Goal: Task Accomplishment & Management: Complete application form

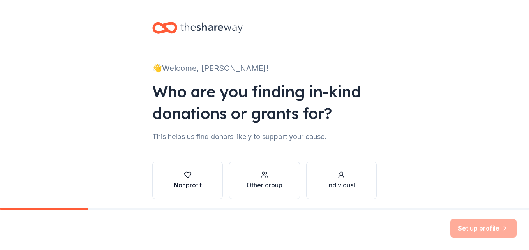
click at [191, 178] on div "button" at bounding box center [188, 175] width 28 height 8
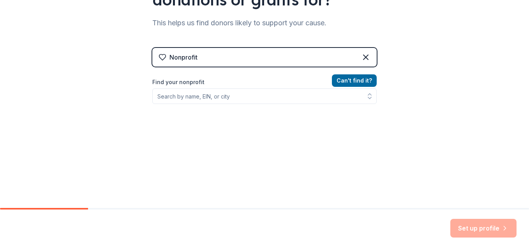
scroll to position [117, 0]
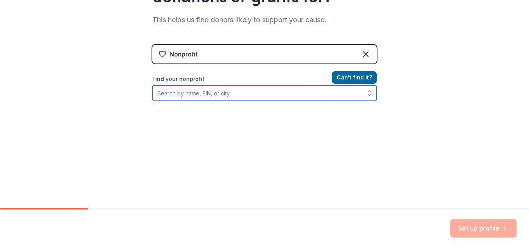
click at [245, 94] on input "Find your nonprofit" at bounding box center [264, 93] width 224 height 16
type input "Blazer Band Boosters"
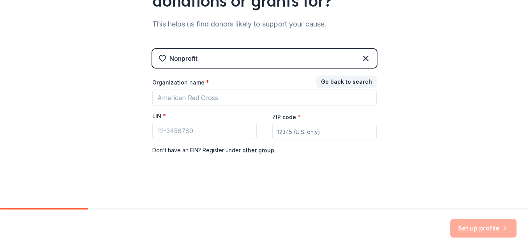
scroll to position [113, 0]
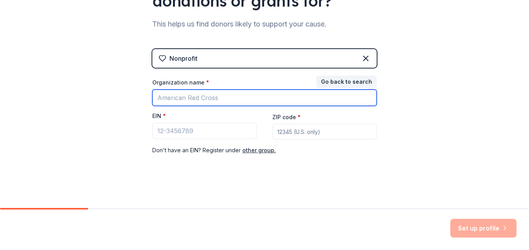
click at [249, 97] on input "Organization name *" at bounding box center [264, 98] width 224 height 16
type input "Blazer Band Booster"
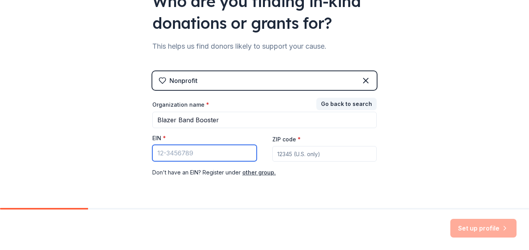
scroll to position [74, 0]
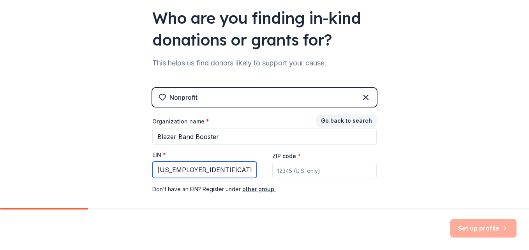
type input "84-3841652"
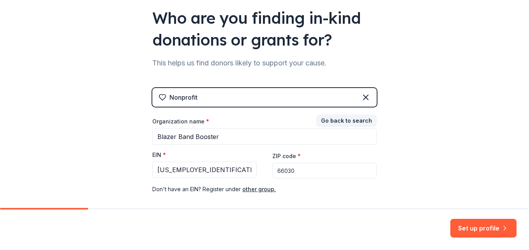
type input "66030"
click at [432, 113] on div "👋 Welcome, Gwen! Who are you finding in-kind donations or grants for? This help…" at bounding box center [264, 86] width 529 height 321
click at [470, 226] on button "Set up profile" at bounding box center [484, 228] width 66 height 19
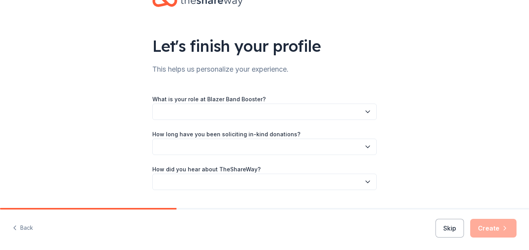
scroll to position [39, 0]
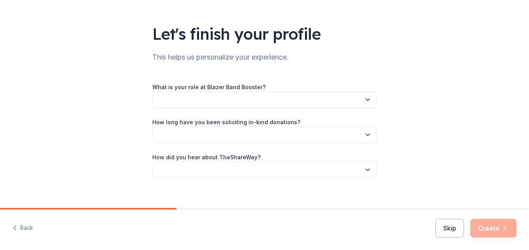
click at [343, 99] on button "button" at bounding box center [264, 100] width 224 height 16
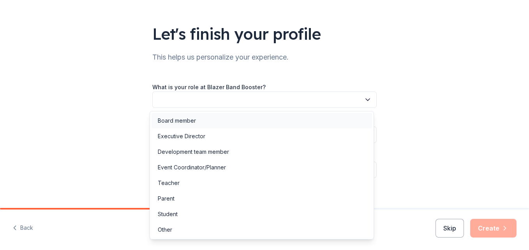
click at [329, 120] on div "Board member" at bounding box center [262, 121] width 221 height 16
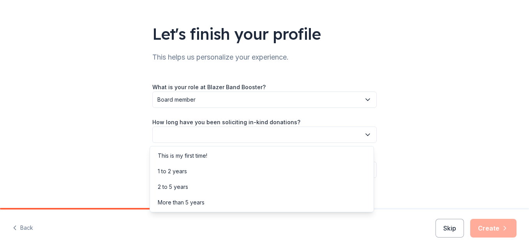
click at [326, 135] on button "button" at bounding box center [264, 135] width 224 height 16
click at [309, 158] on div "This is my first time!" at bounding box center [262, 156] width 221 height 16
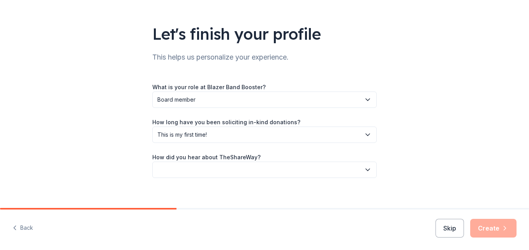
click at [304, 170] on button "button" at bounding box center [264, 170] width 224 height 16
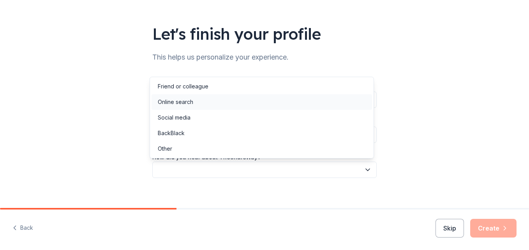
click at [297, 107] on div "Online search" at bounding box center [262, 102] width 221 height 16
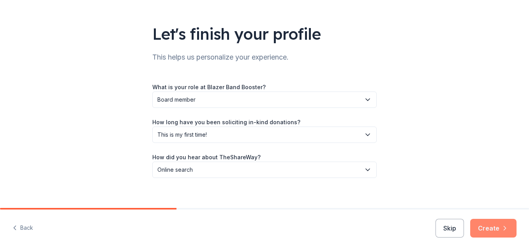
click at [496, 227] on button "Create" at bounding box center [493, 228] width 46 height 19
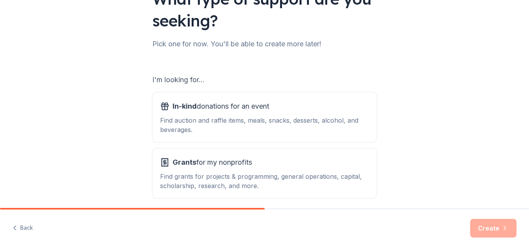
scroll to position [106, 0]
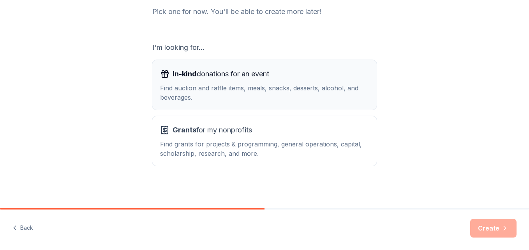
click at [274, 77] on div "In-kind donations for an event" at bounding box center [264, 74] width 209 height 12
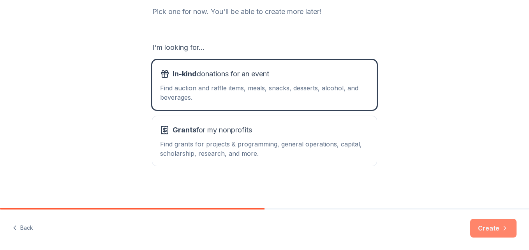
click at [484, 225] on button "Create" at bounding box center [493, 228] width 46 height 19
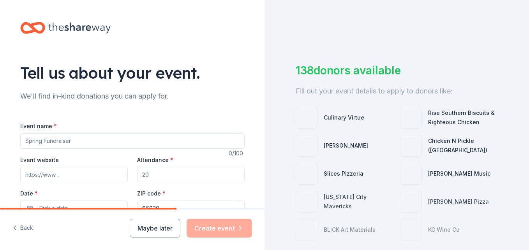
scroll to position [39, 0]
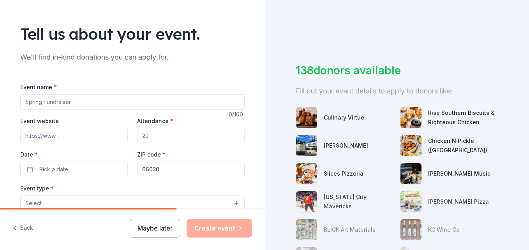
click at [96, 103] on input "Event name *" at bounding box center [132, 102] width 224 height 16
type input "Music Bingo Silent Auction"
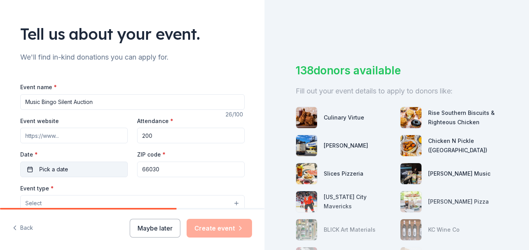
type input "200"
click at [72, 169] on button "Pick a date" at bounding box center [74, 170] width 108 height 16
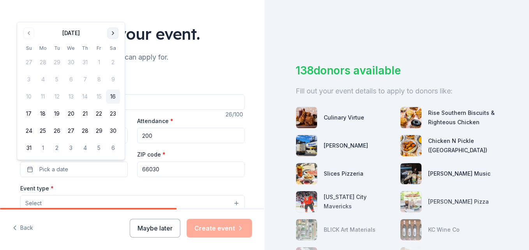
click at [113, 31] on button "Go to next month" at bounding box center [113, 33] width 11 height 11
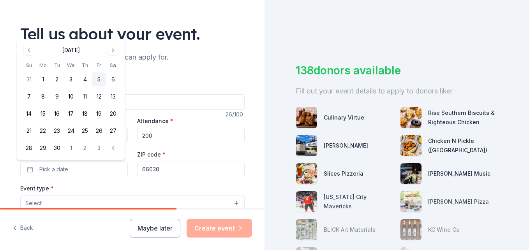
click at [97, 81] on button "5" at bounding box center [99, 79] width 14 height 14
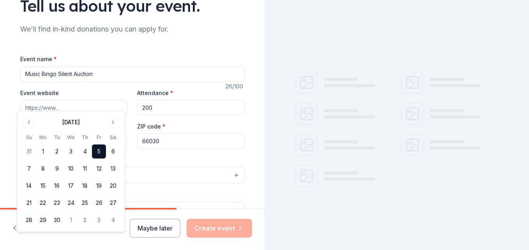
scroll to position [117, 0]
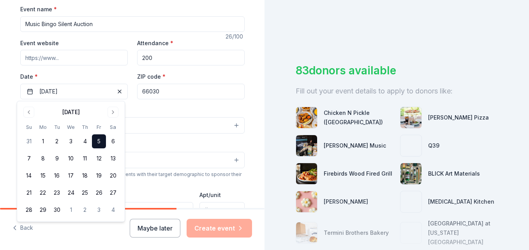
click at [94, 74] on label "Date *" at bounding box center [74, 77] width 108 height 8
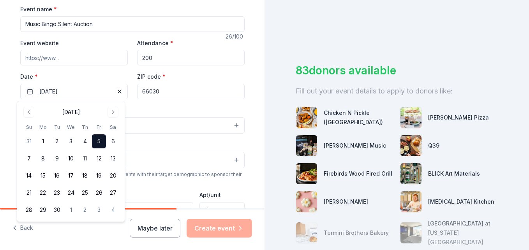
click at [94, 84] on button "09/05/2025" at bounding box center [74, 92] width 108 height 16
click at [173, 109] on div "Event type * Select" at bounding box center [132, 120] width 224 height 28
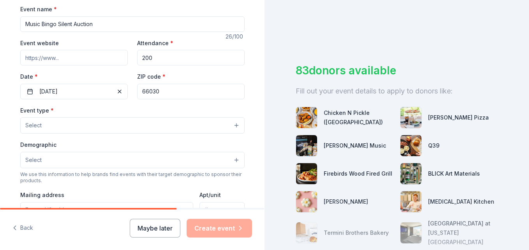
click at [117, 127] on button "Select" at bounding box center [132, 125] width 224 height 16
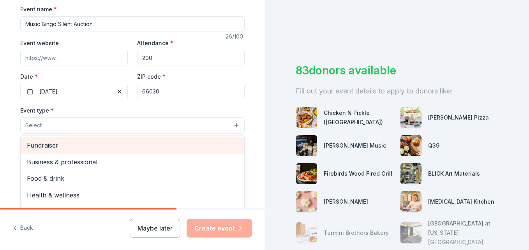
click at [111, 147] on span "Fundraiser" at bounding box center [132, 145] width 211 height 10
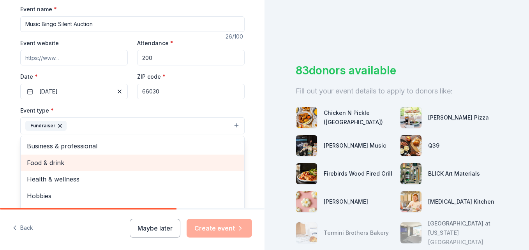
scroll to position [9, 0]
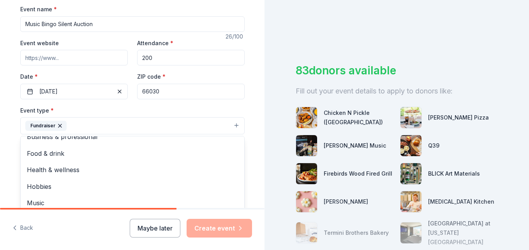
click at [8, 163] on div "Tell us about your event. We'll find in-kind donations you can apply for. Event…" at bounding box center [132, 143] width 249 height 520
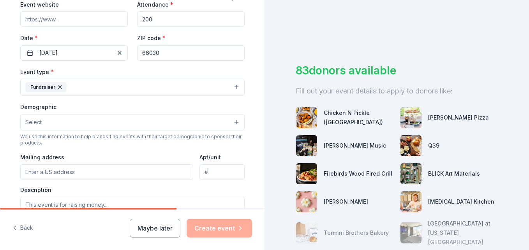
scroll to position [194, 0]
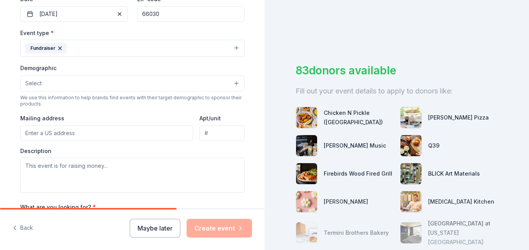
click at [193, 82] on button "Select" at bounding box center [132, 83] width 224 height 16
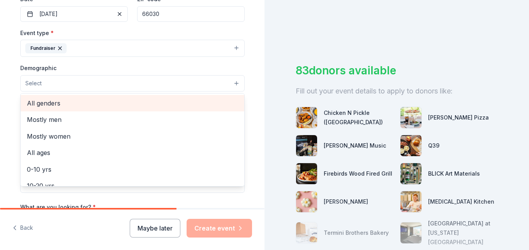
click at [177, 104] on span "All genders" at bounding box center [132, 103] width 211 height 10
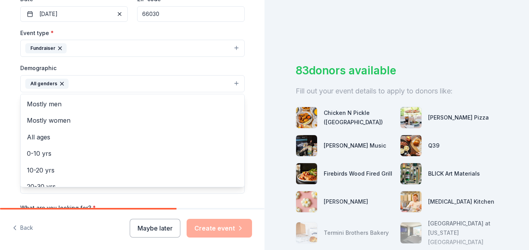
click at [9, 106] on div "Tell us about your event. We'll find in-kind donations you can apply for. Event…" at bounding box center [132, 66] width 249 height 520
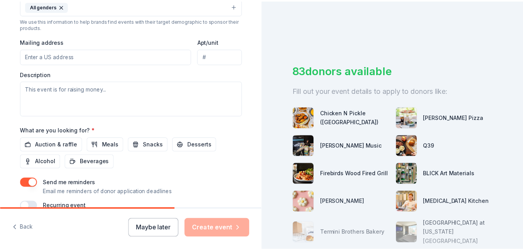
scroll to position [311, 0]
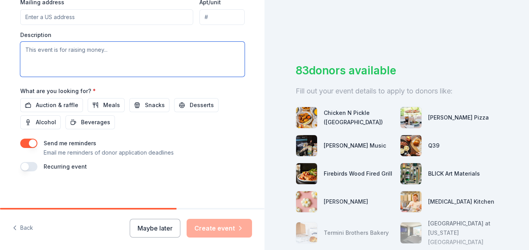
click at [122, 54] on textarea at bounding box center [132, 59] width 224 height 35
type textarea "This event is raising money for our local high school marching band."
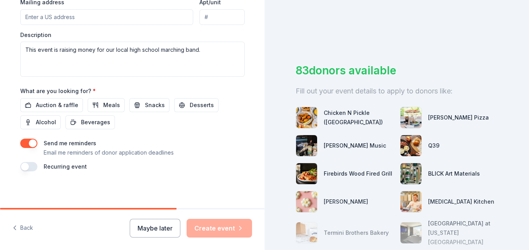
click at [65, 103] on span "Auction & raffle" at bounding box center [57, 105] width 42 height 9
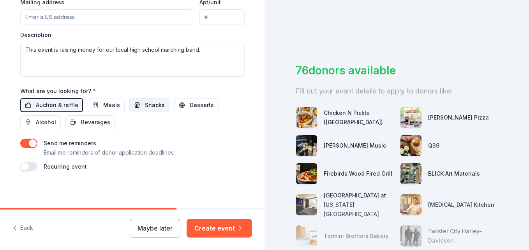
click at [145, 102] on span "Snacks" at bounding box center [155, 105] width 20 height 9
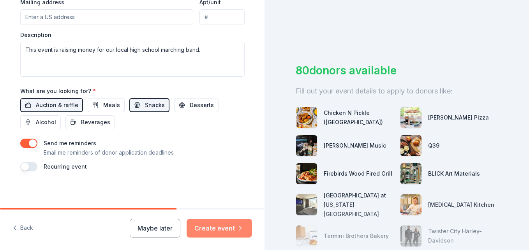
click at [223, 229] on button "Create event" at bounding box center [219, 228] width 65 height 19
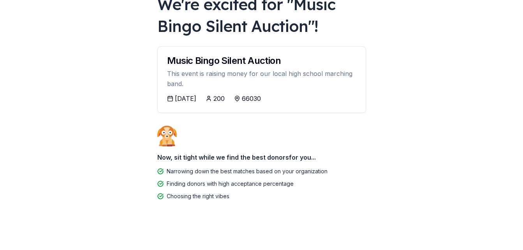
scroll to position [58, 0]
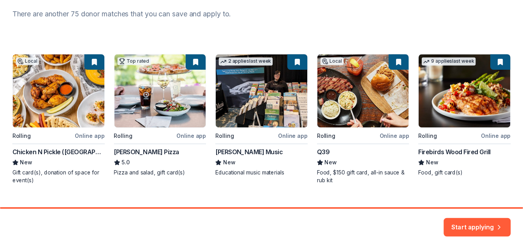
scroll to position [120, 0]
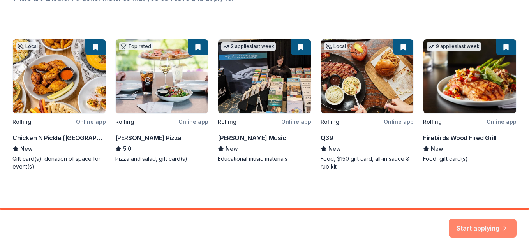
click at [480, 221] on button "Start applying" at bounding box center [483, 223] width 68 height 19
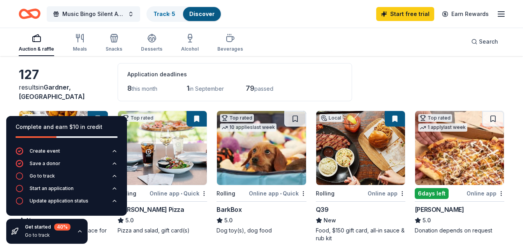
scroll to position [78, 0]
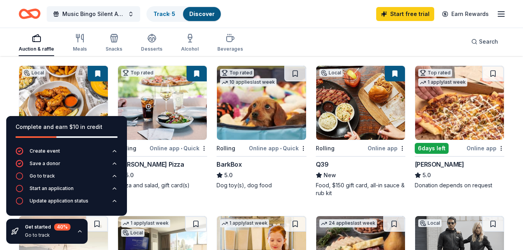
click at [297, 34] on div "Auction & raffle Meals Snacks Desserts Alcohol Beverages Search" at bounding box center [262, 41] width 486 height 29
click at [111, 124] on div "Complete and earn $10 in credit" at bounding box center [67, 126] width 102 height 9
click at [461, 107] on img at bounding box center [459, 103] width 89 height 74
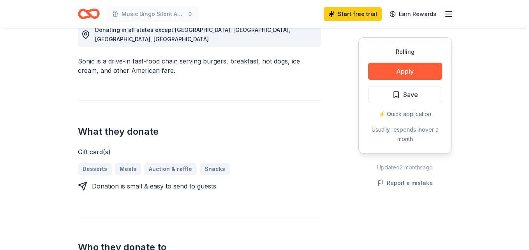
scroll to position [234, 0]
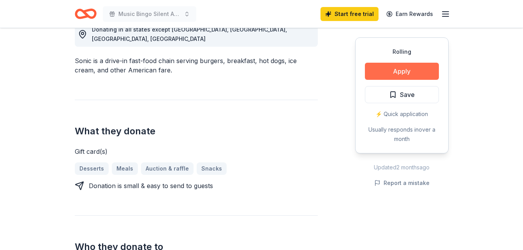
click at [406, 71] on button "Apply" at bounding box center [402, 71] width 74 height 17
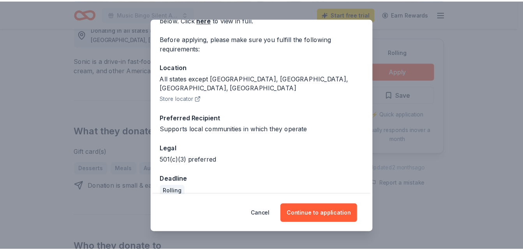
scroll to position [52, 0]
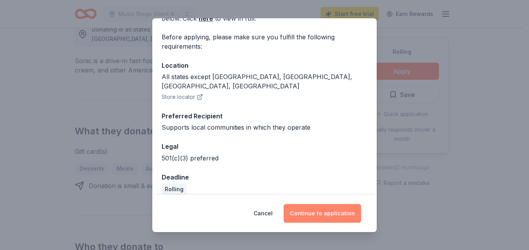
click at [340, 214] on button "Continue to application" at bounding box center [323, 213] width 78 height 19
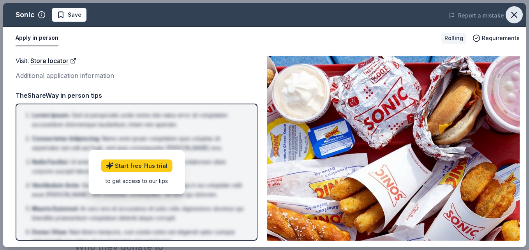
click at [515, 12] on icon "button" at bounding box center [514, 14] width 11 height 11
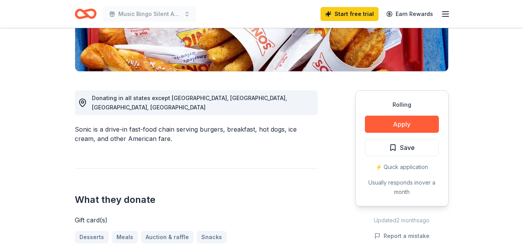
scroll to position [156, 0]
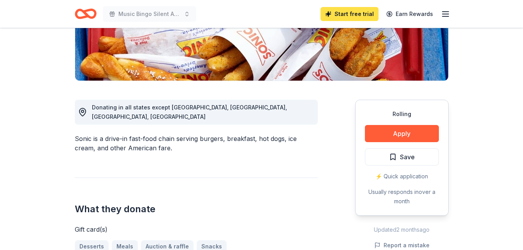
click at [363, 14] on link "Start free trial" at bounding box center [350, 14] width 58 height 14
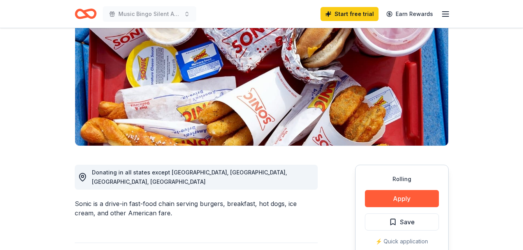
scroll to position [78, 0]
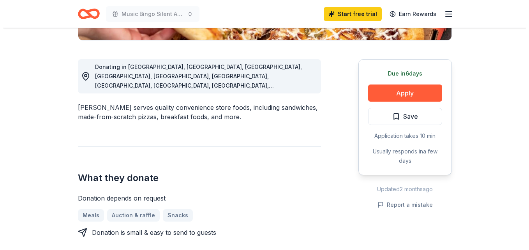
scroll to position [195, 0]
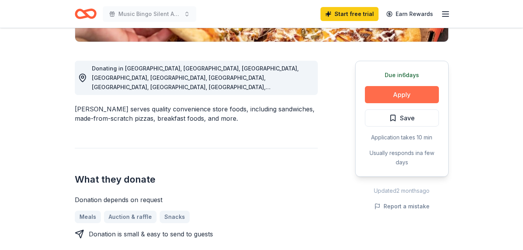
click at [403, 95] on button "Apply" at bounding box center [402, 94] width 74 height 17
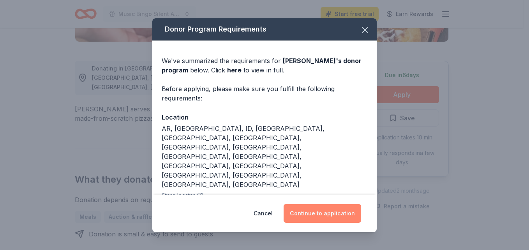
click at [336, 213] on button "Continue to application" at bounding box center [323, 213] width 78 height 19
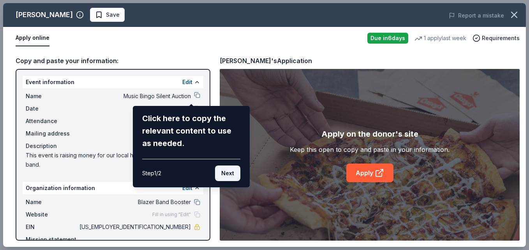
click at [232, 178] on button "Next" at bounding box center [227, 174] width 25 height 16
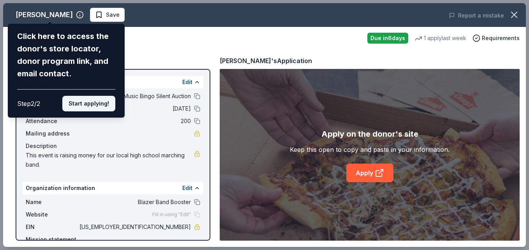
click at [97, 105] on button "Start applying!" at bounding box center [88, 104] width 53 height 16
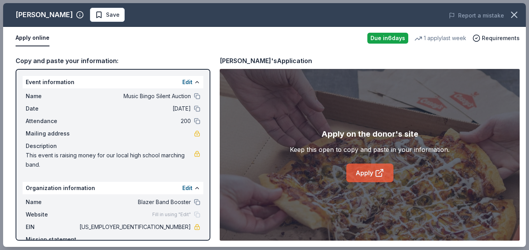
click at [369, 171] on link "Apply" at bounding box center [369, 173] width 47 height 19
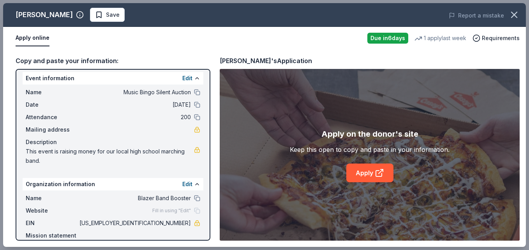
scroll to position [0, 0]
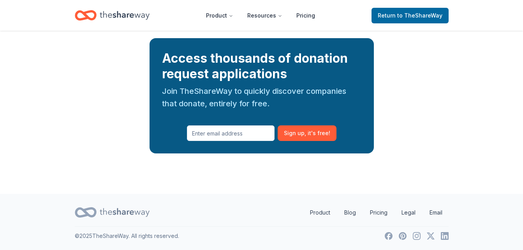
scroll to position [1412, 0]
click at [428, 12] on span "Return to TheShareWay" at bounding box center [410, 15] width 65 height 9
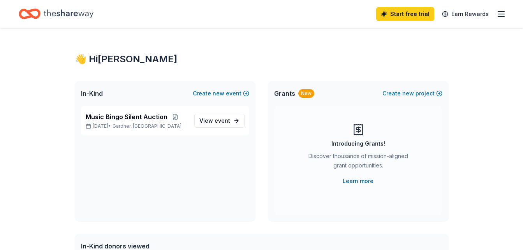
scroll to position [117, 0]
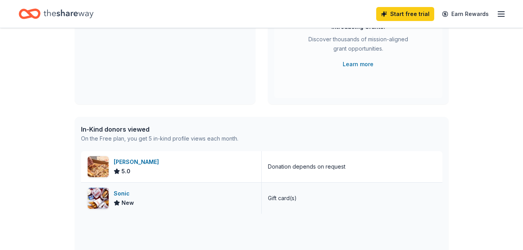
click at [140, 200] on div "Sonic New" at bounding box center [171, 198] width 181 height 31
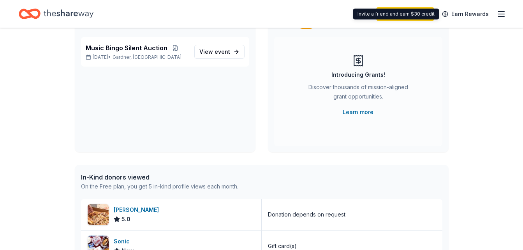
scroll to position [0, 0]
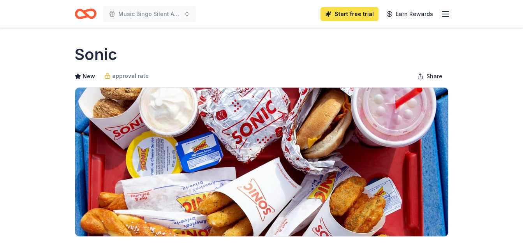
click at [352, 15] on link "Start free trial" at bounding box center [350, 14] width 58 height 14
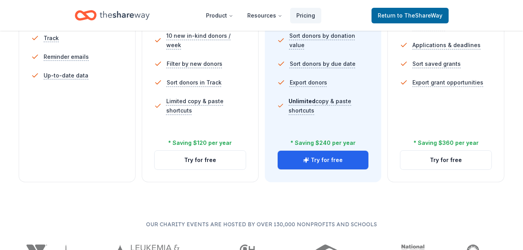
scroll to position [195, 0]
